Goal: Communication & Community: Ask a question

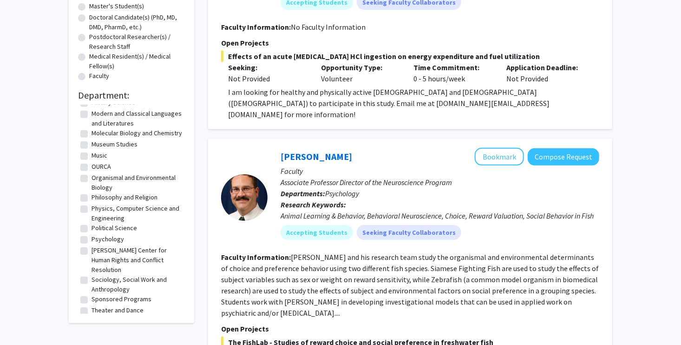
scroll to position [189, 0]
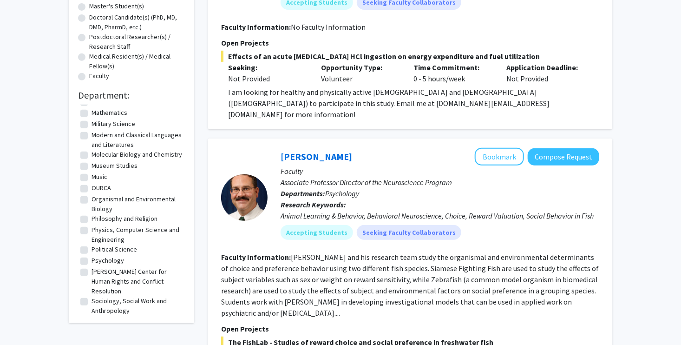
click at [92, 150] on label "Molecular Biology and Chemistry" at bounding box center [137, 155] width 91 height 10
click at [92, 150] on input "Molecular Biology and Chemistry" at bounding box center [95, 153] width 6 height 6
checkbox input "true"
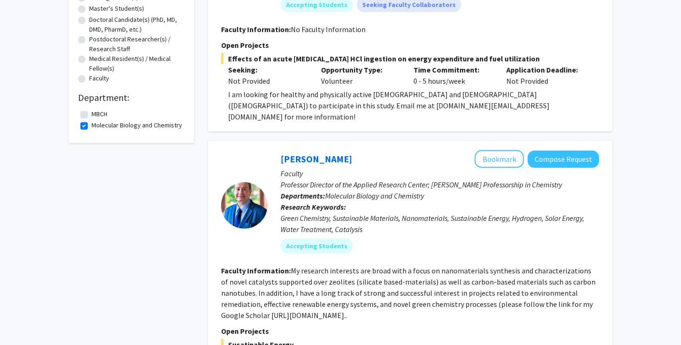
scroll to position [276, 0]
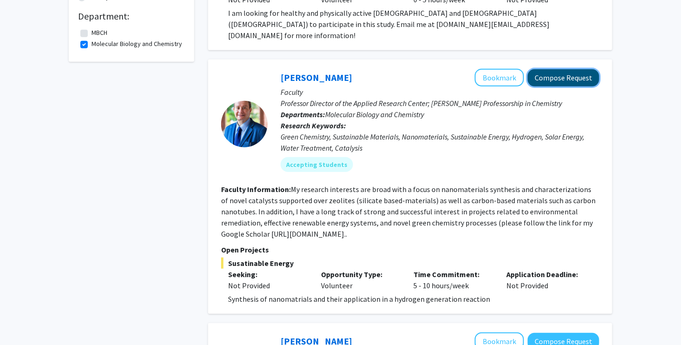
click at [573, 69] on button "Compose Request" at bounding box center [564, 77] width 72 height 17
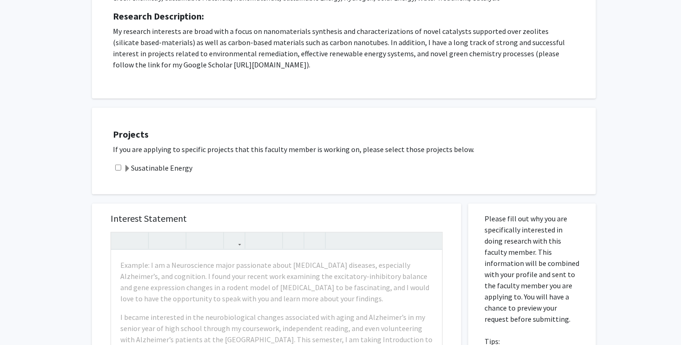
scroll to position [208, 0]
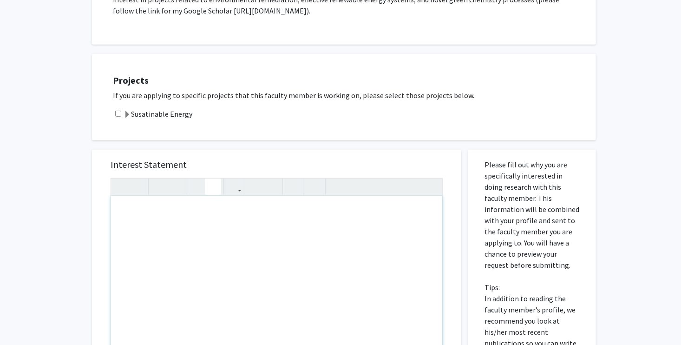
click at [208, 189] on button "button" at bounding box center [213, 187] width 16 height 16
click at [162, 222] on div "Note to users with screen readers: Please press Alt+0 or Option+0 to deactivate…" at bounding box center [276, 302] width 331 height 213
click at [206, 216] on div "Note to users with screen readers: Please press Alt+0 or Option+0 to deactivate…" at bounding box center [276, 302] width 331 height 213
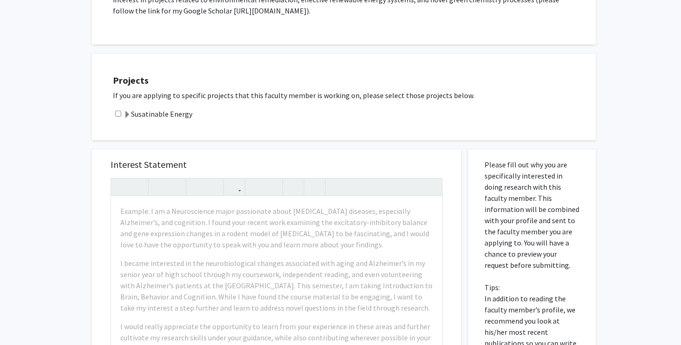
click at [117, 112] on input "checkbox" at bounding box center [118, 114] width 6 height 6
checkbox input "true"
click at [128, 113] on span at bounding box center [127, 114] width 7 height 7
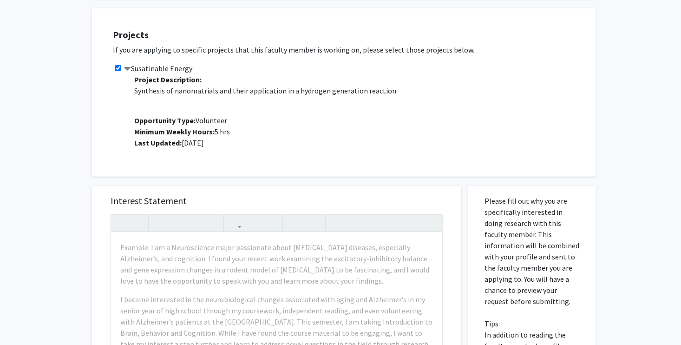
scroll to position [255, 0]
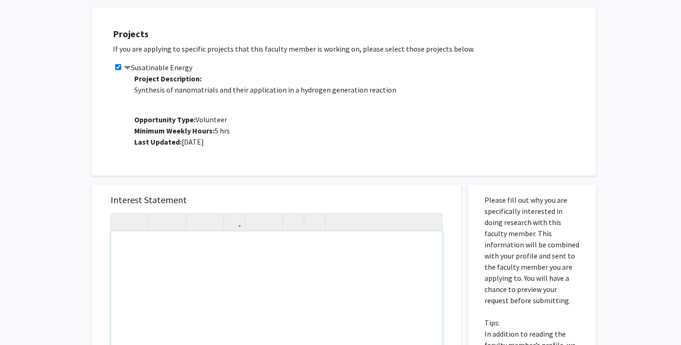
click at [130, 245] on div "Note to users with screen readers: Please press Alt+0 or Option+0 to deactivate…" at bounding box center [276, 338] width 331 height 213
click at [236, 254] on div "Note to users with screen readers: Please press Alt+0 or Option+0 to deactivate…" at bounding box center [276, 338] width 331 height 213
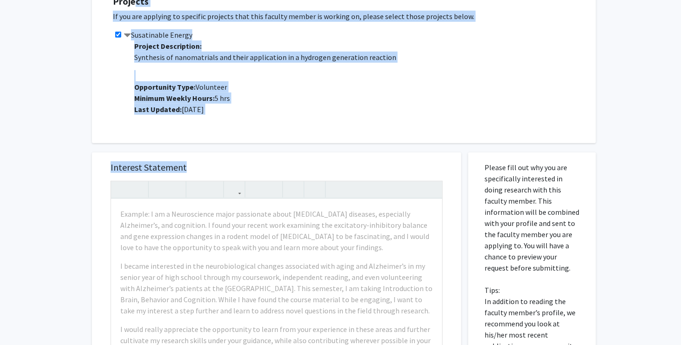
scroll to position [0, 0]
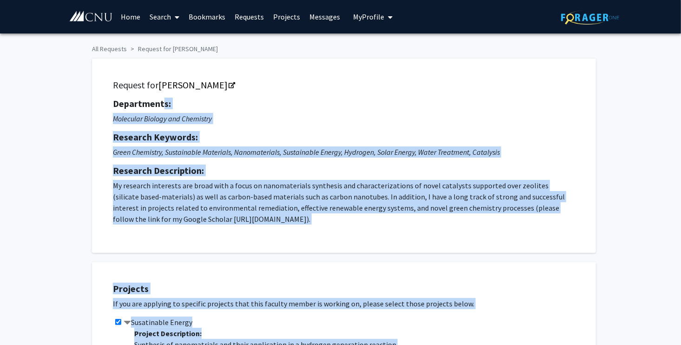
drag, startPoint x: 241, startPoint y: 154, endPoint x: 164, endPoint y: 94, distance: 97.6
click at [278, 122] on p "Molecular Biology and Chemistry" at bounding box center [344, 118] width 463 height 11
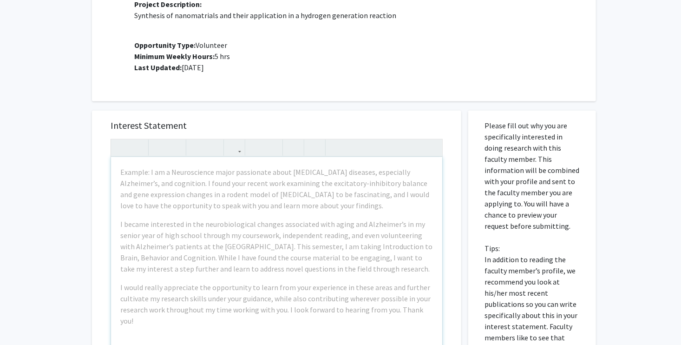
scroll to position [330, 0]
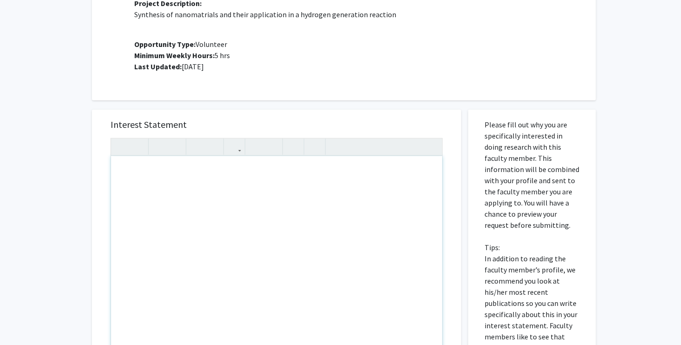
click at [167, 187] on div "Note to users with screen readers: Please press Alt+0 or Option+0 to deactivate…" at bounding box center [276, 262] width 331 height 213
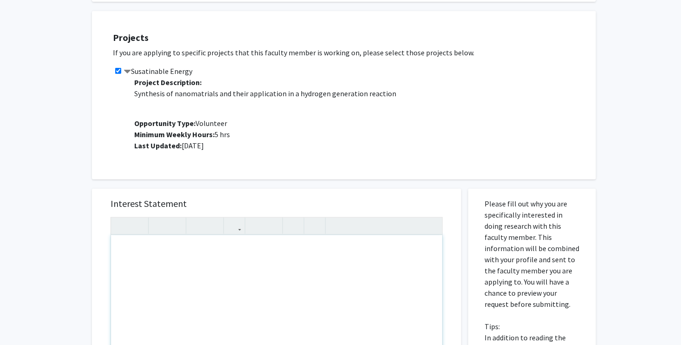
scroll to position [248, 0]
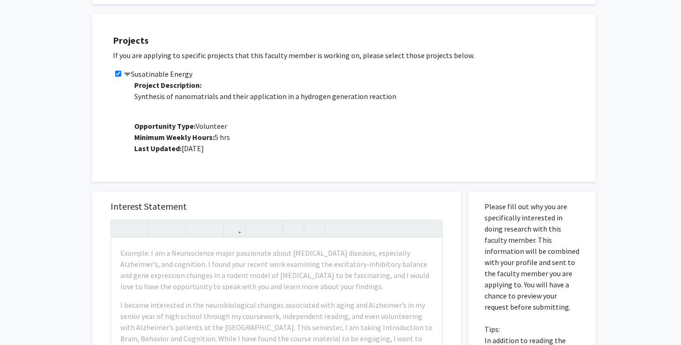
click at [128, 73] on span at bounding box center [127, 74] width 7 height 7
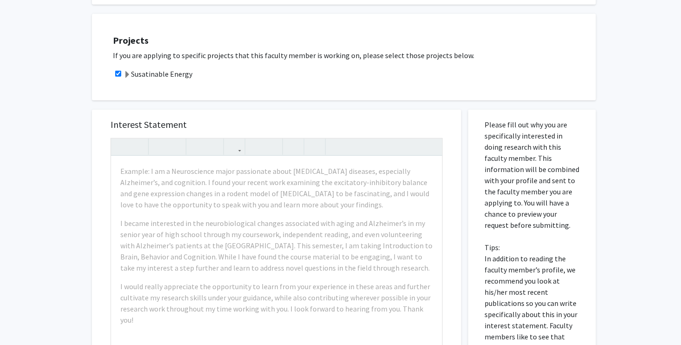
click at [128, 73] on span at bounding box center [127, 74] width 7 height 7
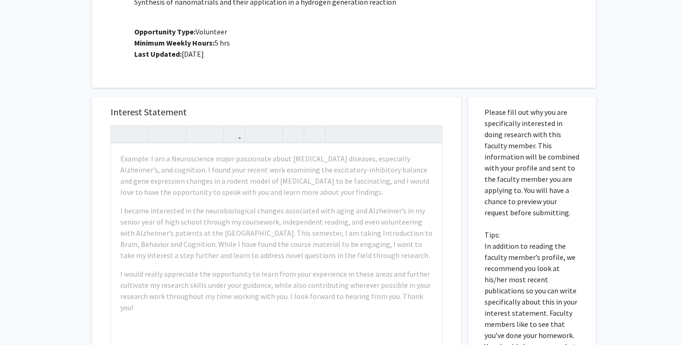
scroll to position [354, 0]
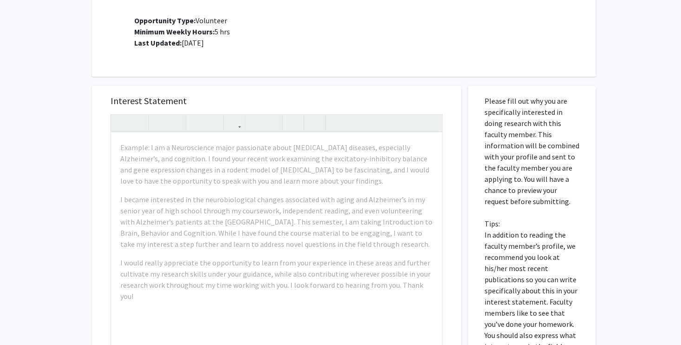
click at [681, 248] on div "All Requests Request for Tarek Abdel-Fattah Request for Tarek Abdel-Fattah Depa…" at bounding box center [340, 99] width 681 height 838
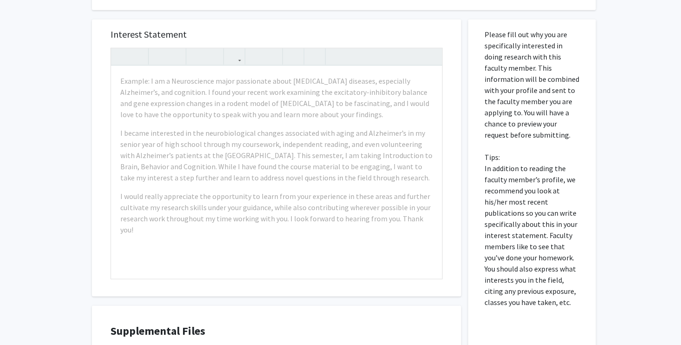
scroll to position [432, 0]
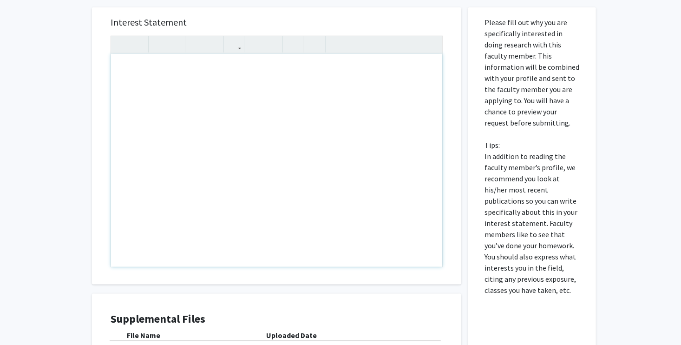
click at [131, 69] on div "Note to users with screen readers: Please press Alt+0 or Option+0 to deactivate…" at bounding box center [276, 160] width 331 height 213
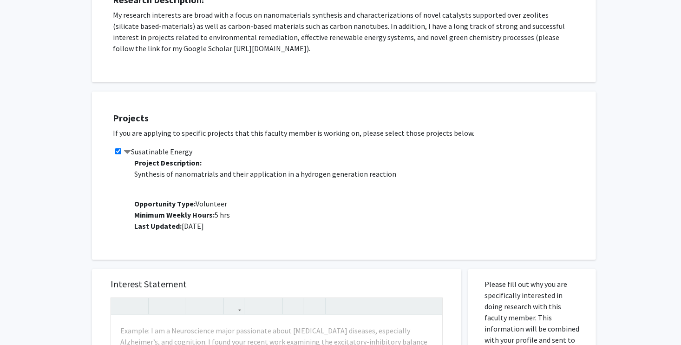
scroll to position [0, 0]
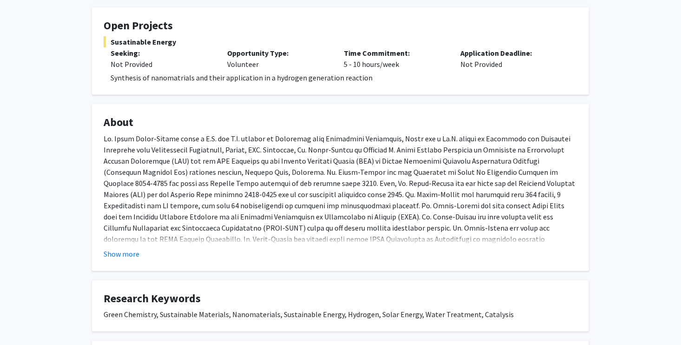
scroll to position [195, 0]
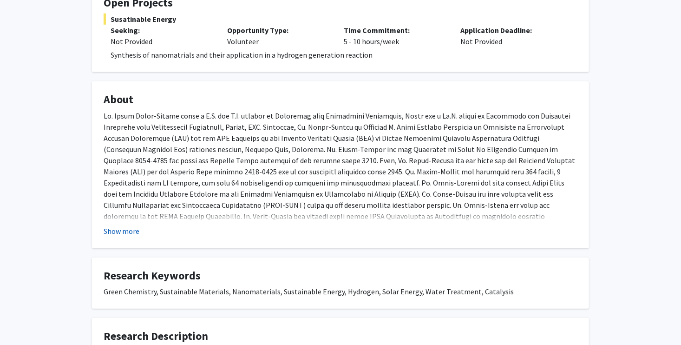
click at [123, 230] on button "Show more" at bounding box center [122, 230] width 36 height 11
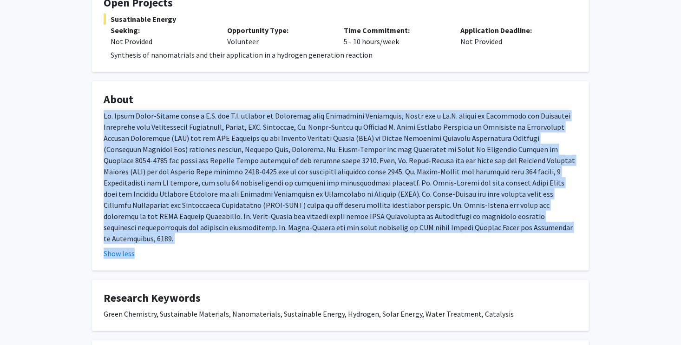
drag, startPoint x: 393, startPoint y: 236, endPoint x: 87, endPoint y: 119, distance: 326.8
click at [87, 119] on div "Tarek Abdel-Fattah Bookmark Compose Request Titles: Professor Director of the A…" at bounding box center [340, 223] width 511 height 756
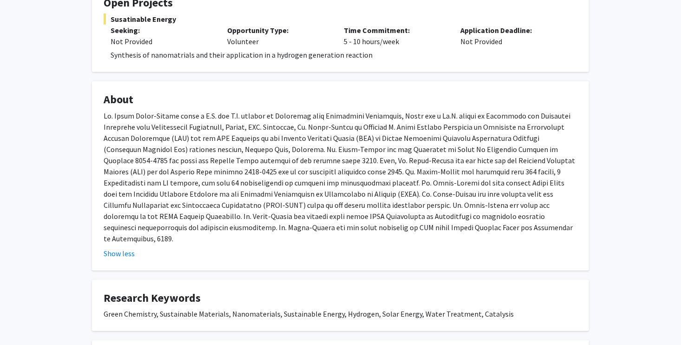
click at [377, 248] on div "Show less" at bounding box center [341, 253] width 474 height 11
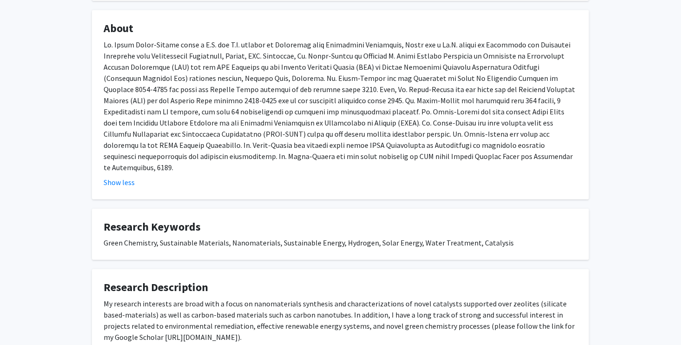
scroll to position [0, 0]
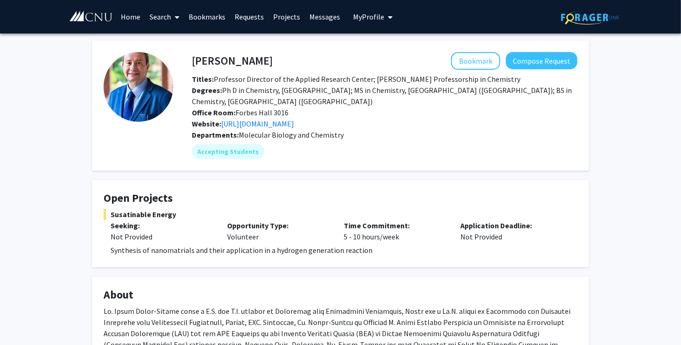
click at [183, 265] on fg-card "Open Projects Susatinable Energy Seeking: Not Provided Opportunity Type: Volunt…" at bounding box center [340, 223] width 497 height 87
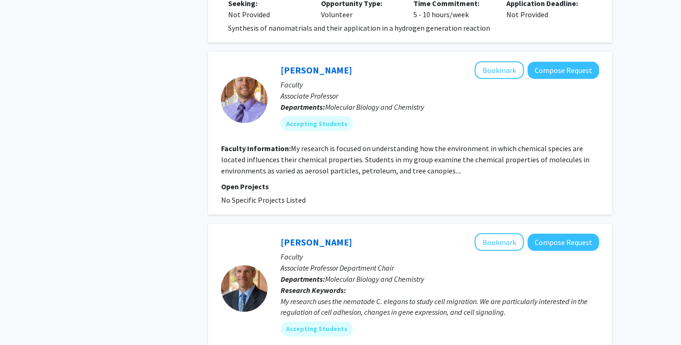
scroll to position [552, 0]
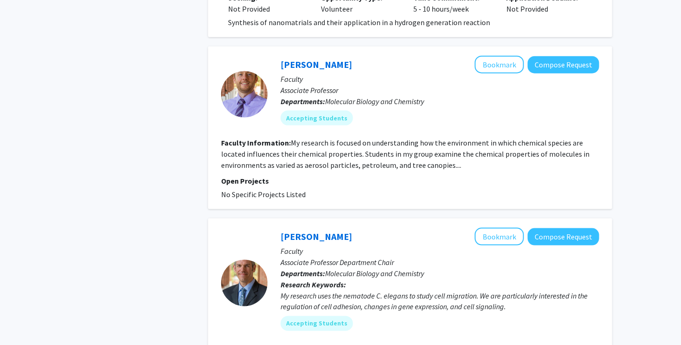
click at [452, 159] on fg-search-faculty "[PERSON_NAME] Bookmark Compose Request Faculty Associate Professor Departments:…" at bounding box center [410, 128] width 378 height 144
click at [558, 56] on button "Compose Request" at bounding box center [564, 64] width 72 height 17
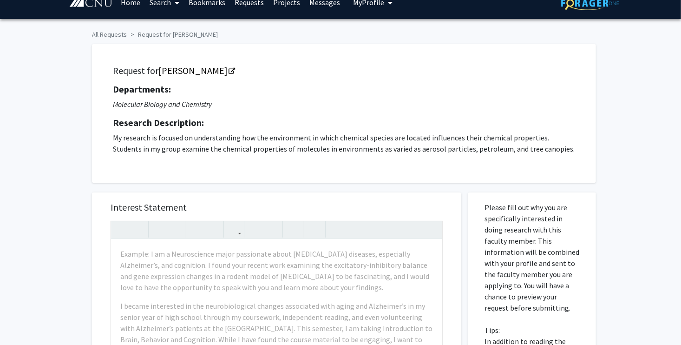
scroll to position [13, 0]
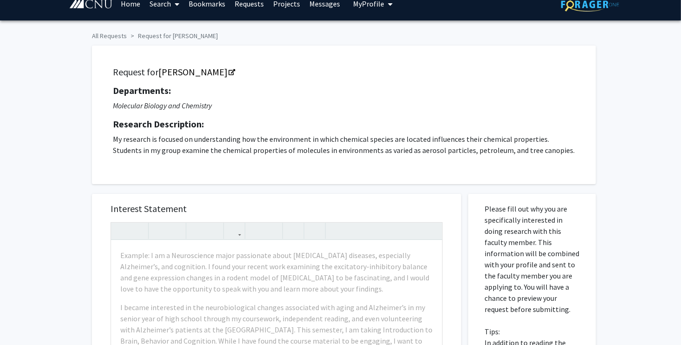
click at [138, 131] on div "Departments: Molecular Biology and Chemistry Research Description: My research …" at bounding box center [344, 120] width 463 height 71
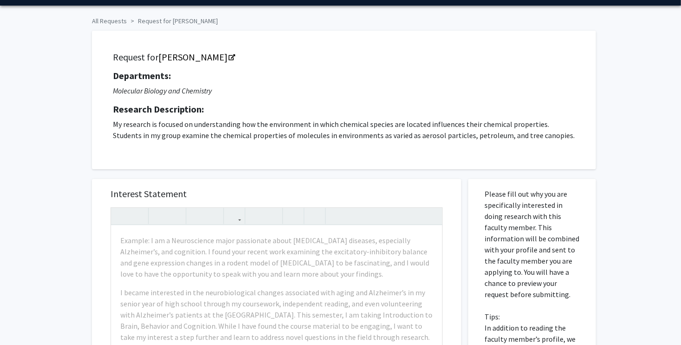
scroll to position [28, 0]
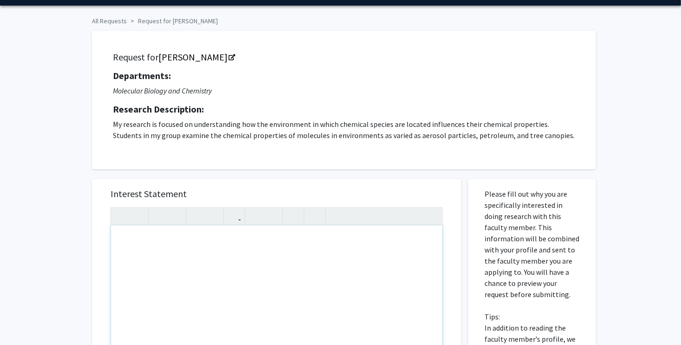
click at [225, 275] on div "Note to users with screen readers: Please press Alt+0 or Option+0 to deactivate…" at bounding box center [276, 331] width 331 height 213
click at [205, 244] on div "Hellllll" at bounding box center [276, 331] width 331 height 213
click at [149, 103] on div "Departments: Molecular Biology and Chemistry Research Description: My research …" at bounding box center [344, 105] width 463 height 71
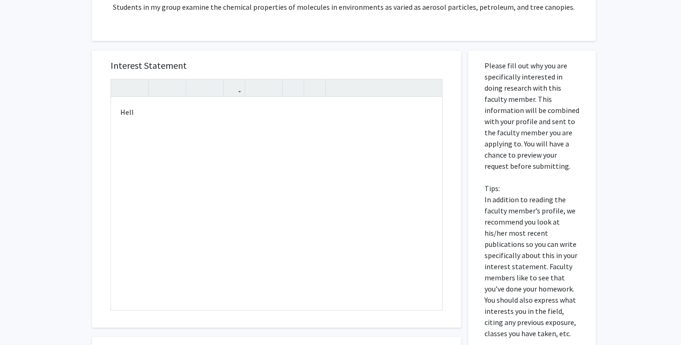
scroll to position [156, 0]
click at [266, 164] on div "Hell" at bounding box center [276, 203] width 331 height 213
click at [262, 163] on div "Hello?" at bounding box center [276, 203] width 331 height 213
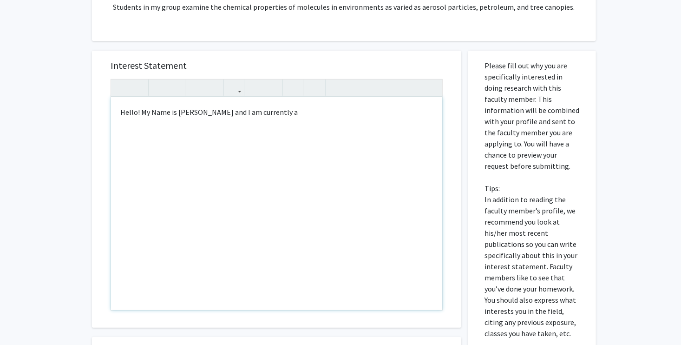
click at [345, 140] on div "Hello! My Name is [PERSON_NAME] and I am currently a" at bounding box center [276, 203] width 331 height 213
click at [291, 119] on div "Hello! My Name is [PERSON_NAME] and I am currently a Chemistry major" at bounding box center [276, 203] width 331 height 213
click at [296, 114] on div "Hello! My Name is [PERSON_NAME] and I am currently a Chemistry major" at bounding box center [276, 203] width 331 height 213
drag, startPoint x: 343, startPoint y: 112, endPoint x: 358, endPoint y: 118, distance: 15.9
click at [358, 118] on div "Hello! My Name is [PERSON_NAME] and I am currently a junior Chemistry major" at bounding box center [276, 203] width 331 height 213
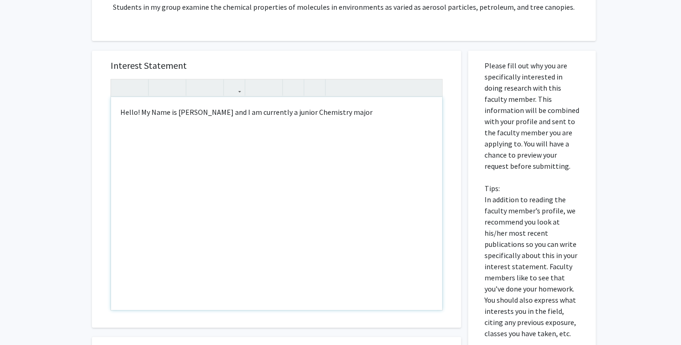
click at [335, 124] on div "Hello! My Name is [PERSON_NAME] and I am currently a junior Chemistry major" at bounding box center [276, 203] width 331 height 213
click at [317, 112] on div "Hello! My Name is [PERSON_NAME] and I am currently a junior Chemistry major" at bounding box center [276, 203] width 331 height 213
click at [323, 112] on div "Hello! My Name is [PERSON_NAME] and I am currently a junior Chemistry major" at bounding box center [276, 203] width 331 height 213
click at [320, 113] on div "Hello! My Name is [PERSON_NAME] and I am currently a junior Chemistry major" at bounding box center [276, 203] width 331 height 213
click at [320, 113] on div "Hello! My Name is [PERSON_NAME] and I am currently a junior Chemistry majo" at bounding box center [276, 203] width 331 height 213
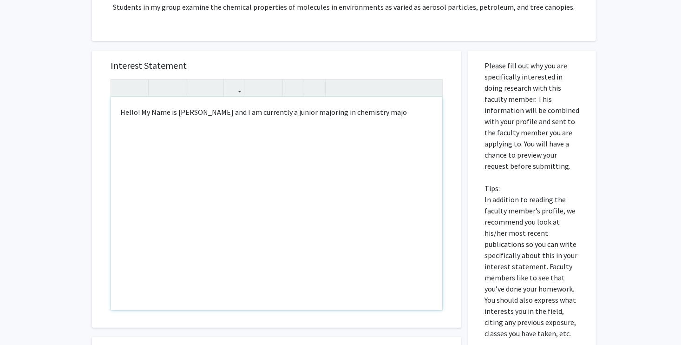
click at [418, 117] on div "Hello! My Name is [PERSON_NAME] and I am currently a junior majoring in chemist…" at bounding box center [276, 203] width 331 height 213
type textarea "Hello! My Name is [PERSON_NAME] and I am currently a junior majoring in chemist…"
click at [418, 119] on div "Hello! My Name is [PERSON_NAME] and I am currently a junior majoring in chemist…" at bounding box center [276, 203] width 331 height 213
